Goal: Find specific page/section: Find specific page/section

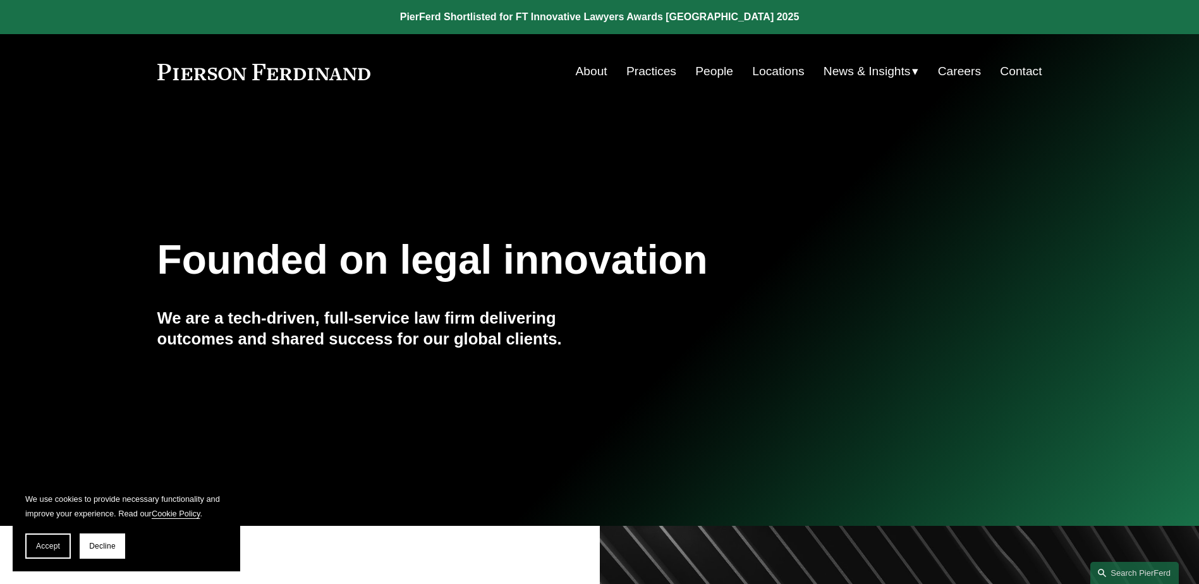
click at [712, 72] on link "People" at bounding box center [714, 71] width 38 height 24
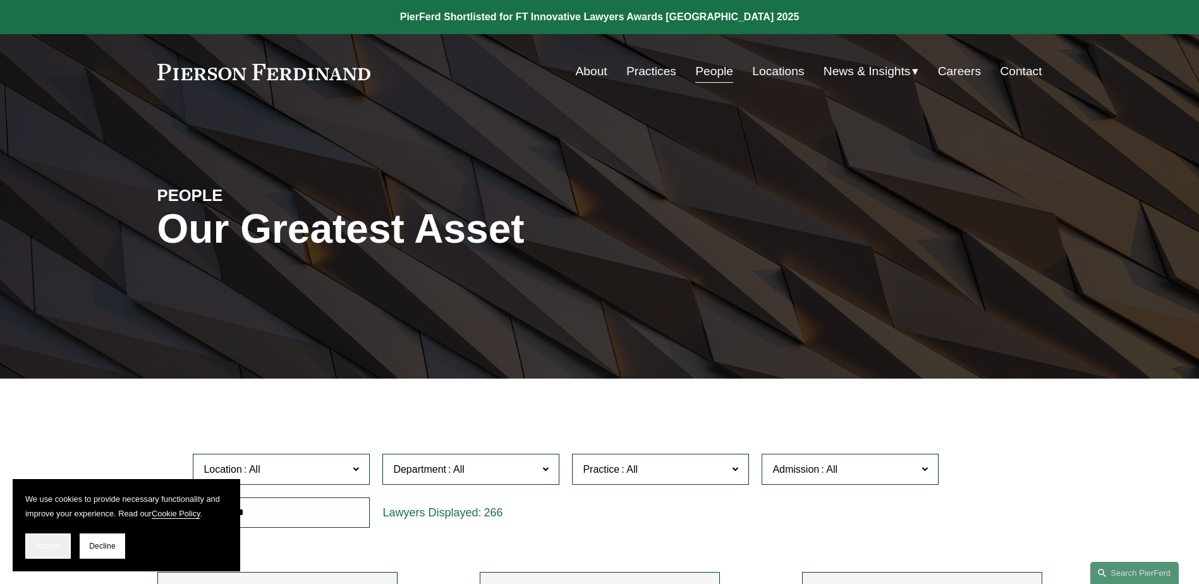
click at [48, 543] on span "Accept" at bounding box center [48, 546] width 24 height 9
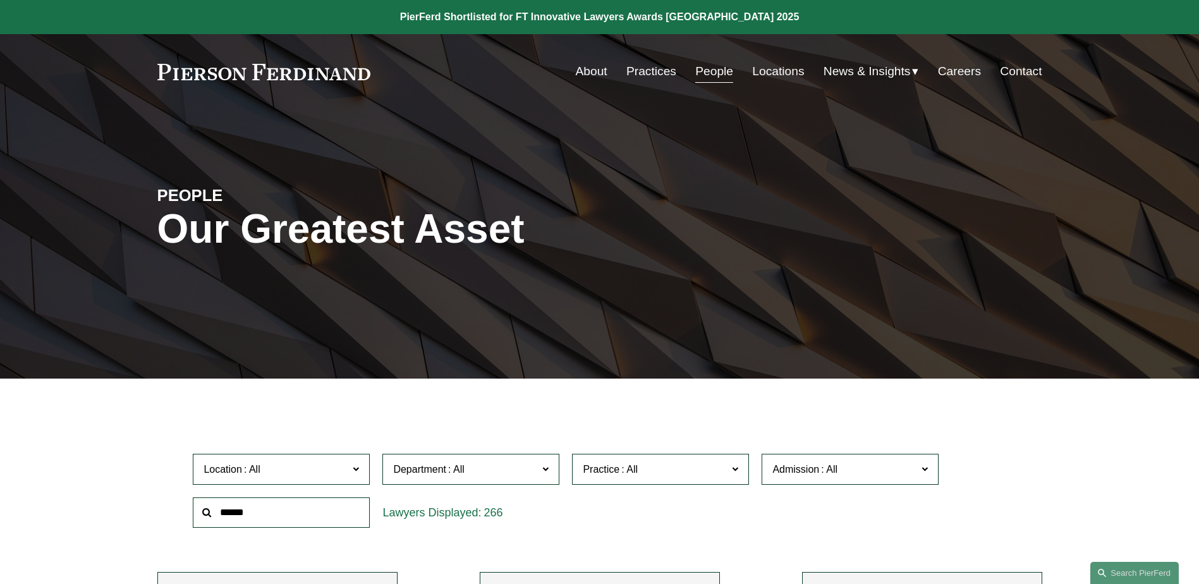
click at [631, 465] on span at bounding box center [629, 469] width 20 height 11
click at [267, 521] on input "text" at bounding box center [281, 512] width 177 height 31
type input "**********"
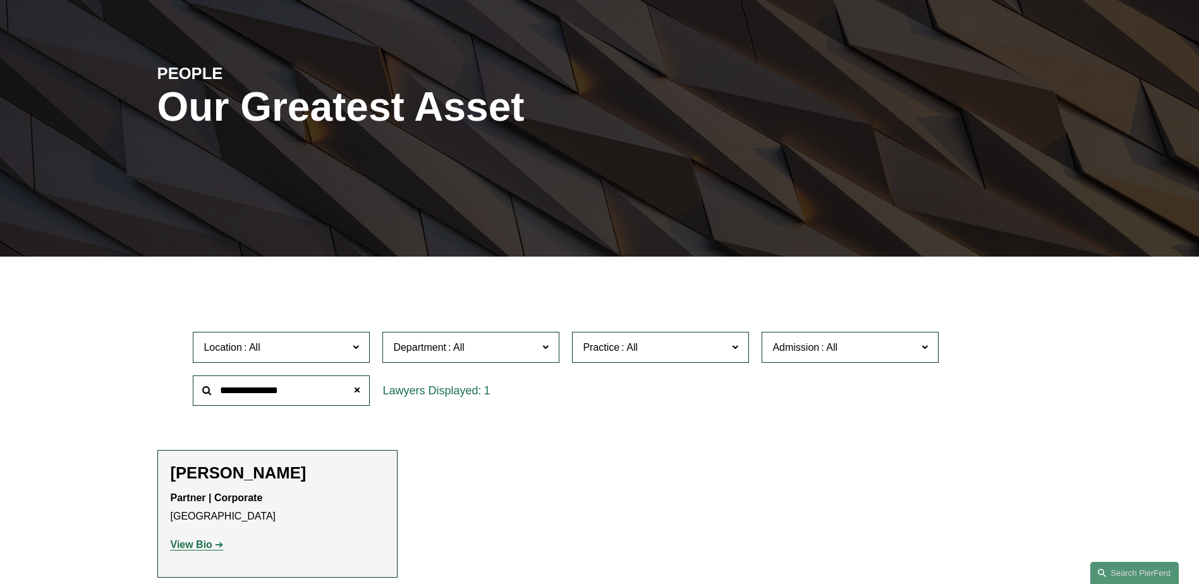
scroll to position [126, 0]
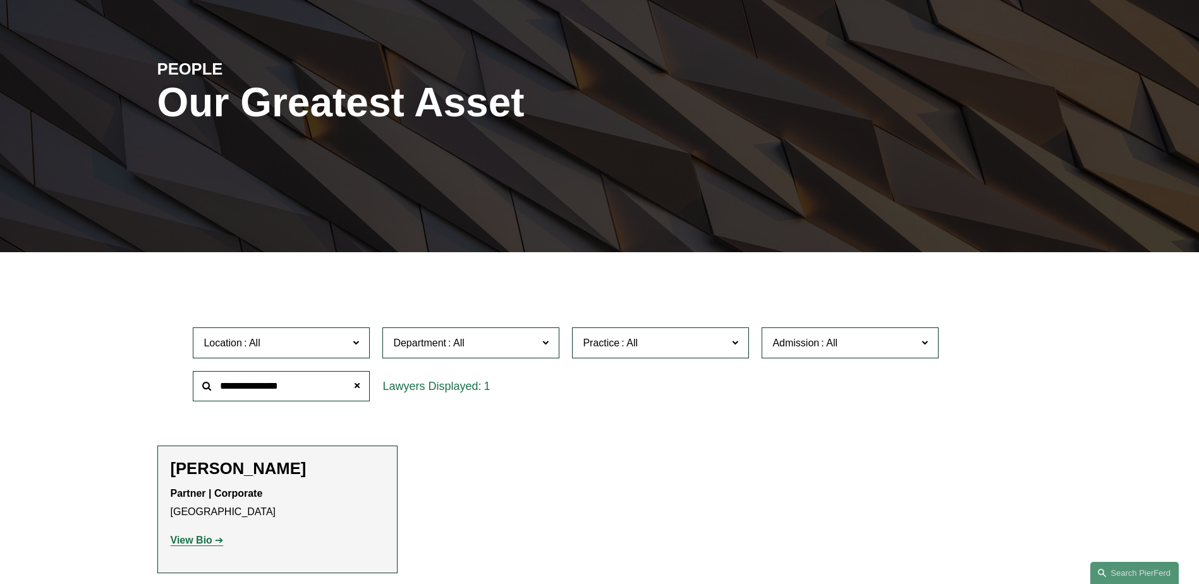
click at [181, 540] on strong "View Bio" at bounding box center [192, 540] width 42 height 11
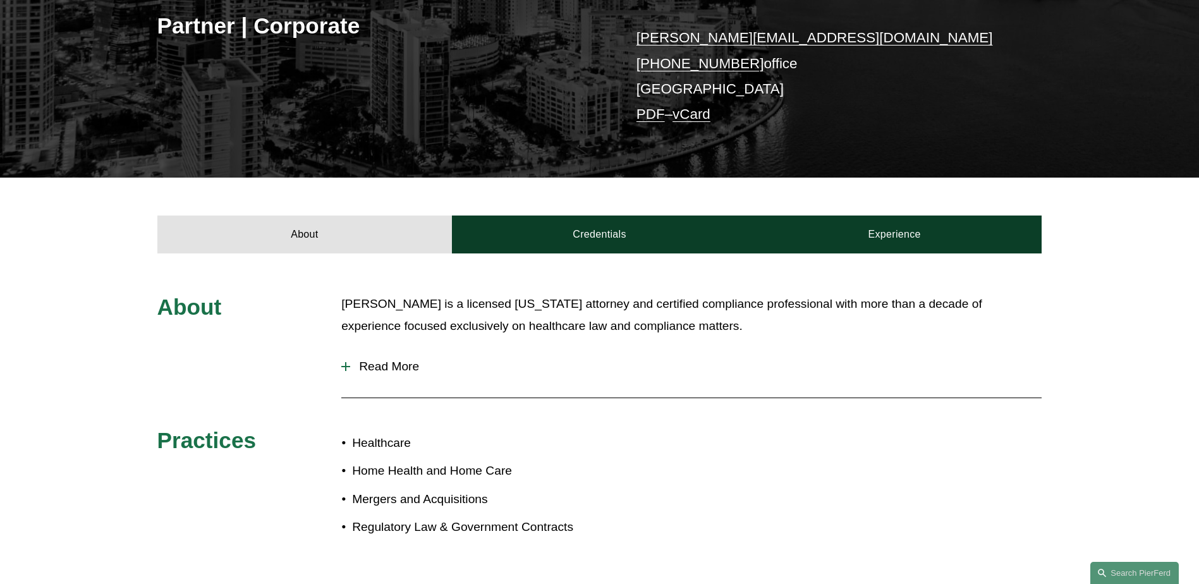
scroll to position [190, 0]
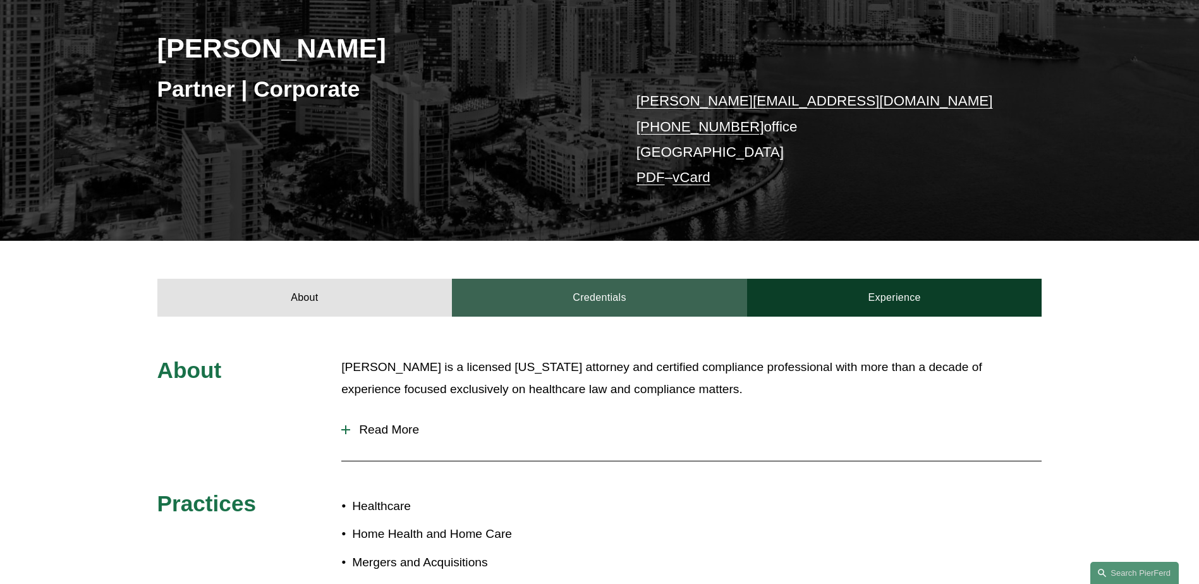
click at [564, 305] on link "Credentials" at bounding box center [599, 298] width 295 height 38
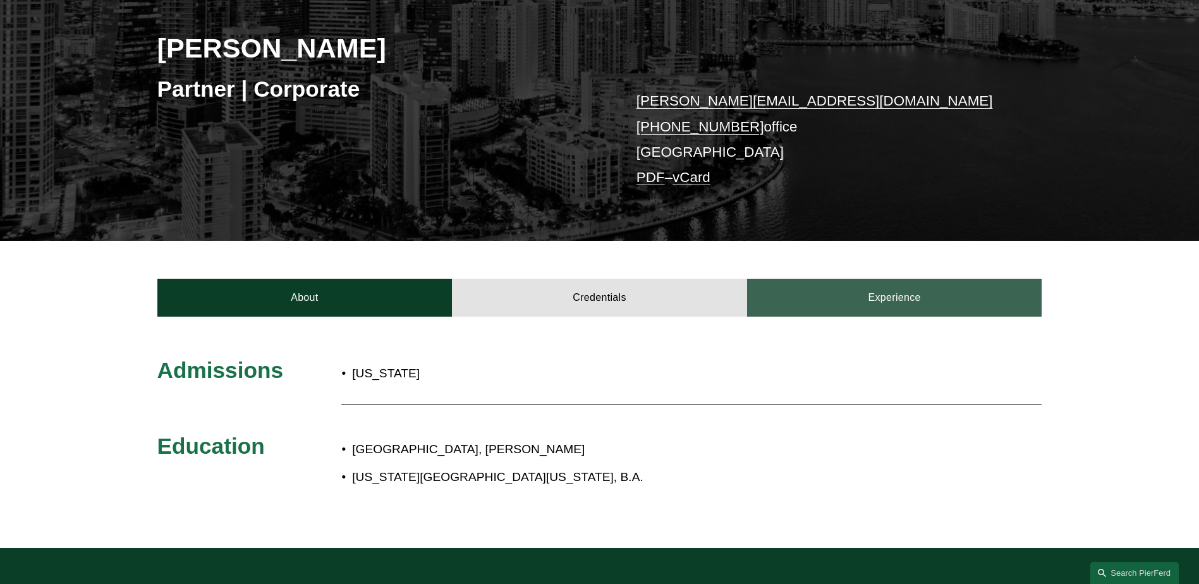
click at [867, 293] on link "Experience" at bounding box center [894, 298] width 295 height 38
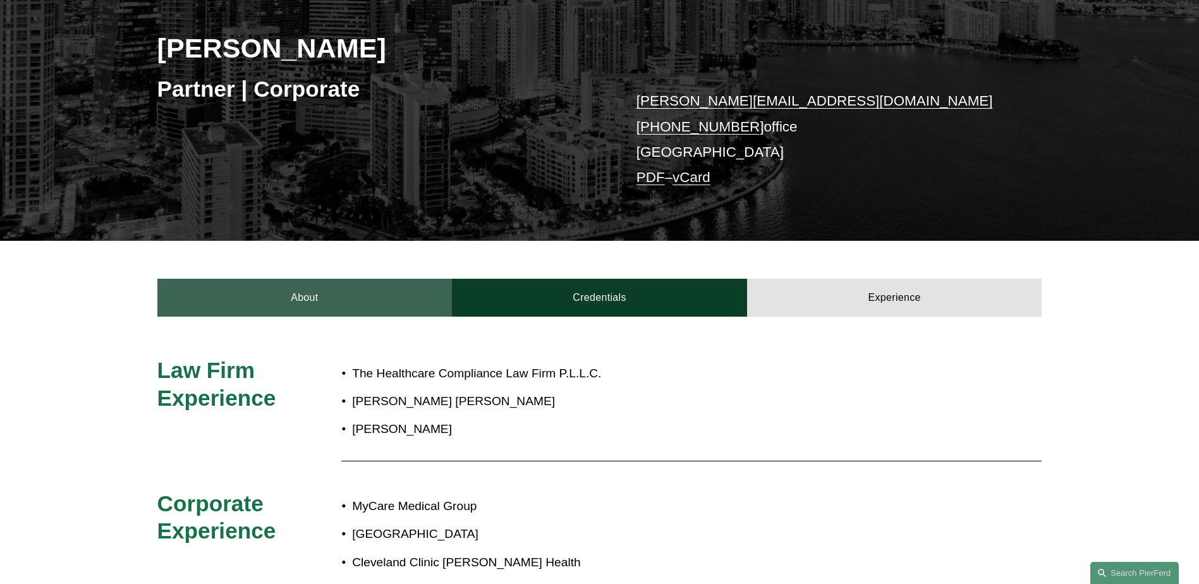
click at [326, 303] on link "About" at bounding box center [304, 298] width 295 height 38
